Goal: Information Seeking & Learning: Learn about a topic

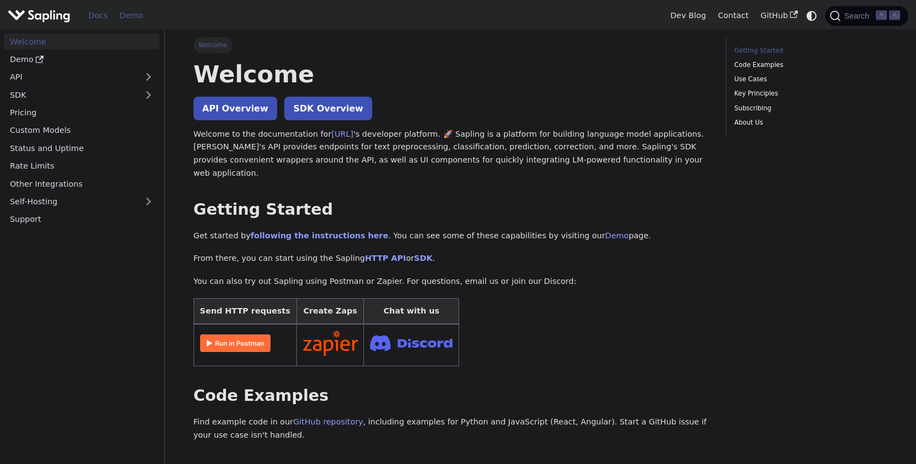
click at [132, 12] on link "Demo" at bounding box center [131, 15] width 35 height 17
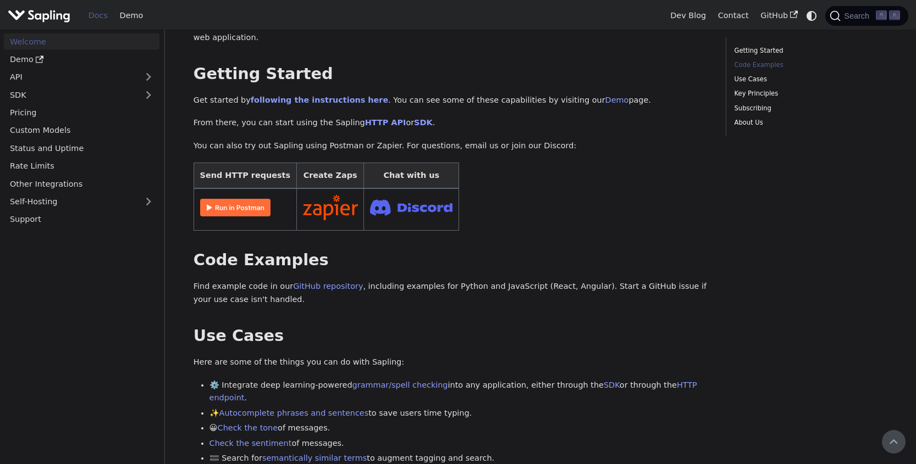
scroll to position [58, 0]
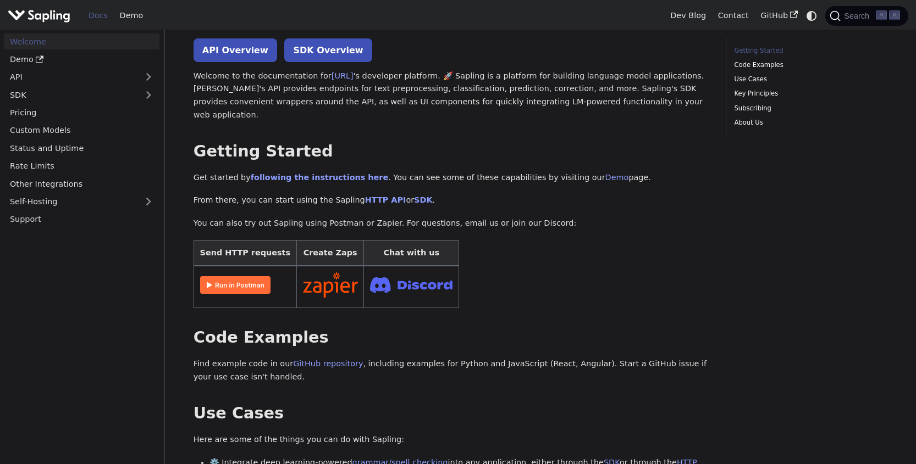
click at [229, 276] on img at bounding box center [235, 285] width 70 height 18
click at [242, 276] on img at bounding box center [235, 285] width 70 height 18
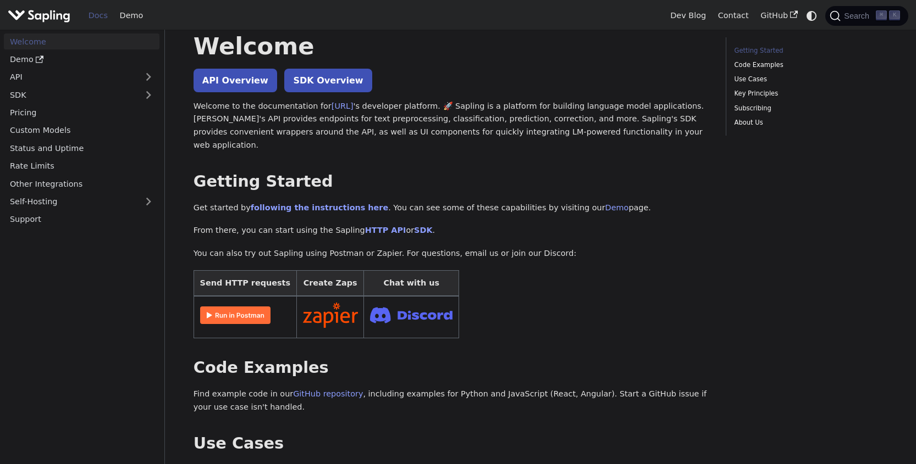
scroll to position [26, 0]
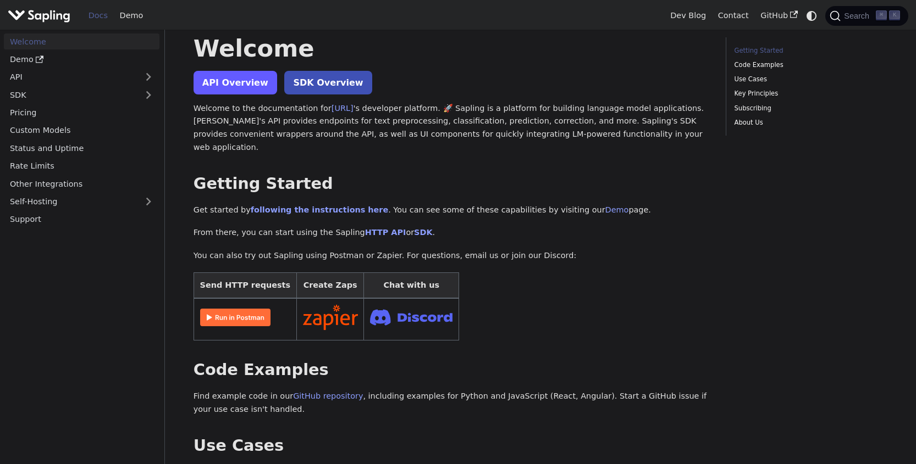
click at [213, 79] on link "API Overview" at bounding box center [235, 83] width 84 height 24
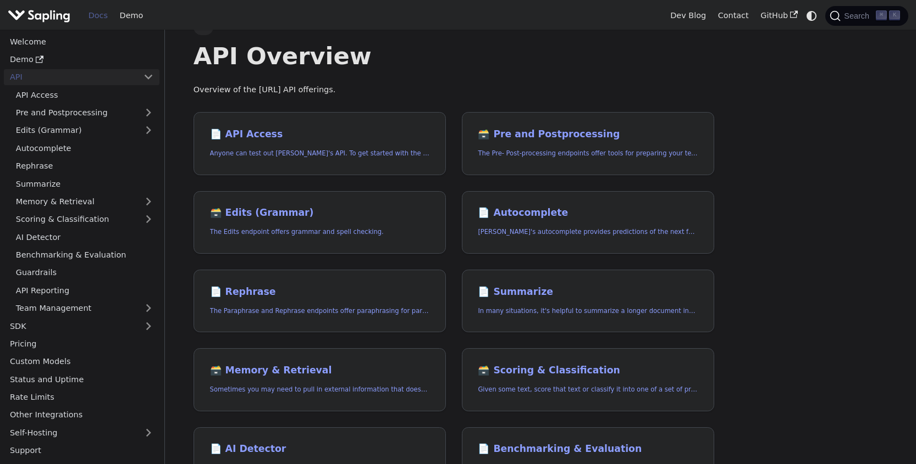
scroll to position [19, 0]
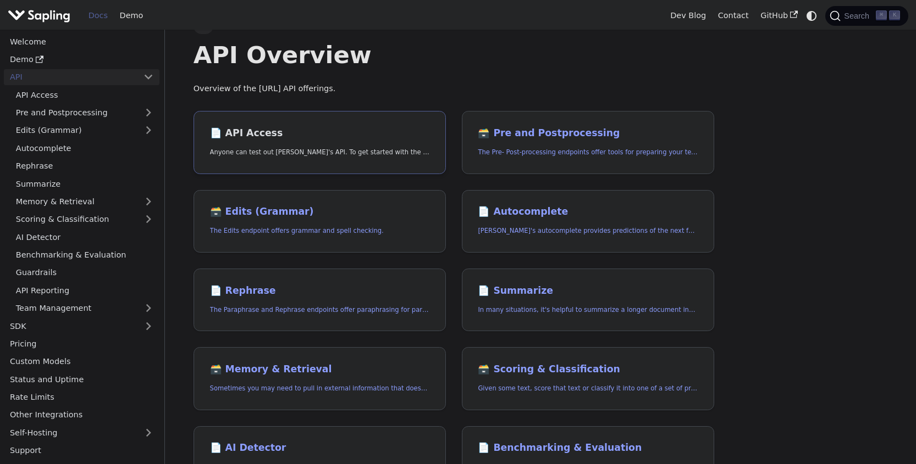
click at [357, 158] on link "📄️ API Access Anyone can test out Sapling's API. To get started with the API, s…" at bounding box center [319, 142] width 252 height 63
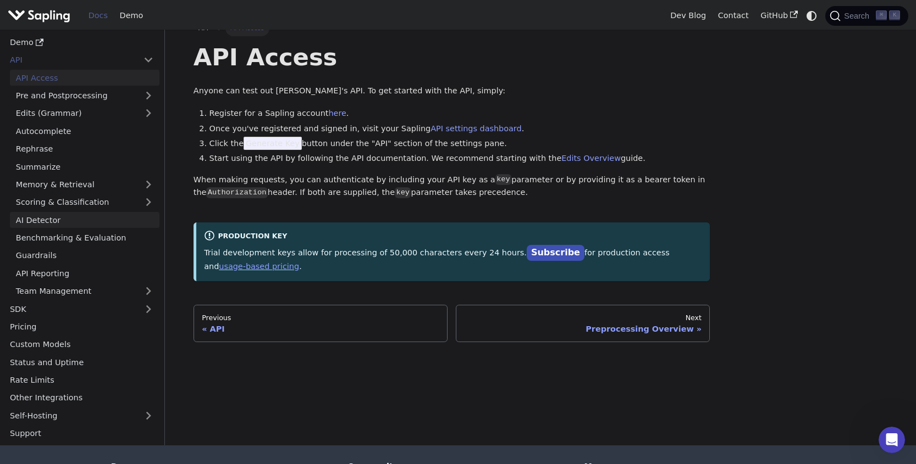
click at [39, 222] on link "AI Detector" at bounding box center [85, 220] width 150 height 16
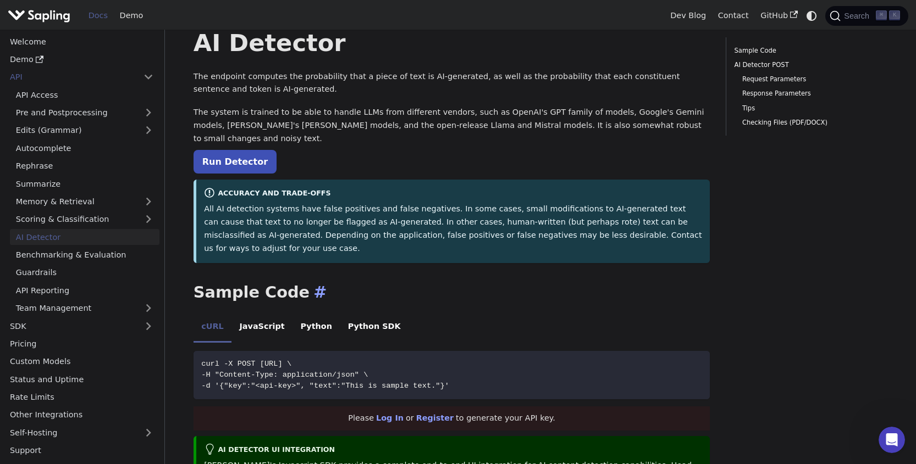
scroll to position [31, 0]
click at [227, 156] on link "Run Detector" at bounding box center [234, 163] width 83 height 24
